Goal: Find specific page/section: Find specific page/section

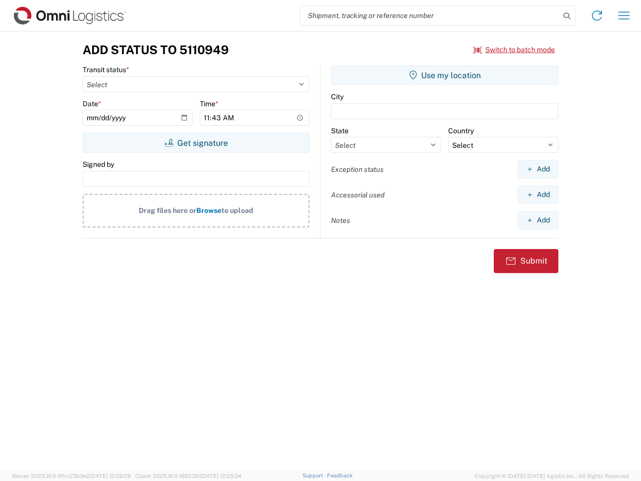
click at [430, 16] on input "search" at bounding box center [429, 15] width 259 height 19
click at [567, 16] on icon at bounding box center [567, 16] width 14 height 14
click at [597, 16] on icon at bounding box center [597, 16] width 16 height 16
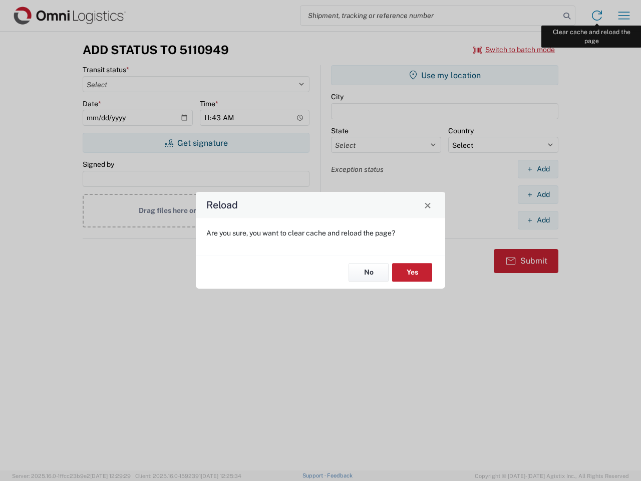
click at [624, 16] on div "Reload Are you sure, you want to clear cache and reload the page? No Yes" at bounding box center [320, 240] width 641 height 481
click at [514, 50] on div "Reload Are you sure, you want to clear cache and reload the page? No Yes" at bounding box center [320, 240] width 641 height 481
click at [196, 143] on div "Reload Are you sure, you want to clear cache and reload the page? No Yes" at bounding box center [320, 240] width 641 height 481
click at [445, 75] on div "Reload Are you sure, you want to clear cache and reload the page? No Yes" at bounding box center [320, 240] width 641 height 481
click at [538, 169] on div "Reload Are you sure, you want to clear cache and reload the page? No Yes" at bounding box center [320, 240] width 641 height 481
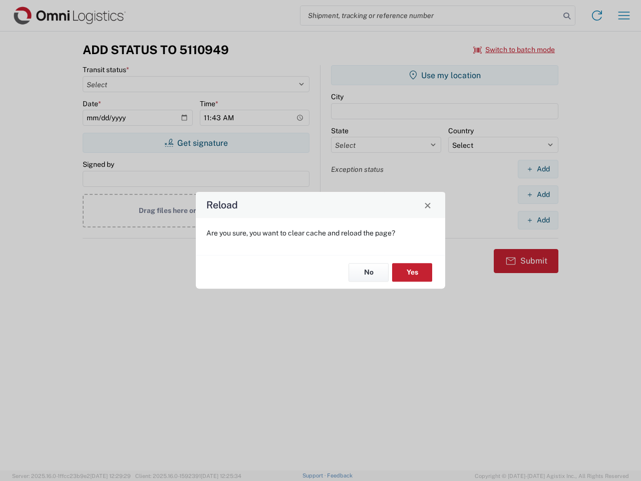
click at [538, 194] on div "Reload Are you sure, you want to clear cache and reload the page? No Yes" at bounding box center [320, 240] width 641 height 481
click at [538, 220] on div "Reload Are you sure, you want to clear cache and reload the page? No Yes" at bounding box center [320, 240] width 641 height 481
